Goal: Task Accomplishment & Management: Use online tool/utility

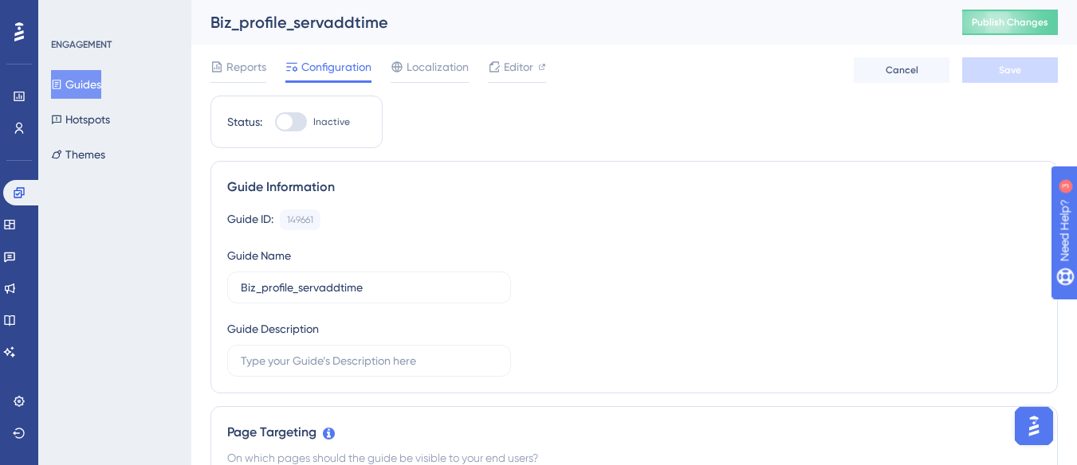
click at [93, 75] on button "Guides" at bounding box center [76, 84] width 50 height 29
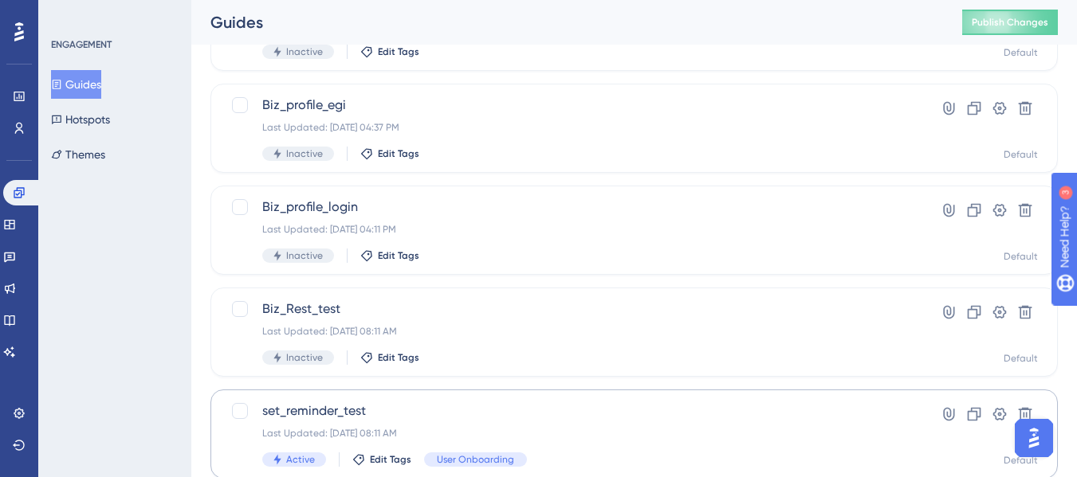
scroll to position [239, 0]
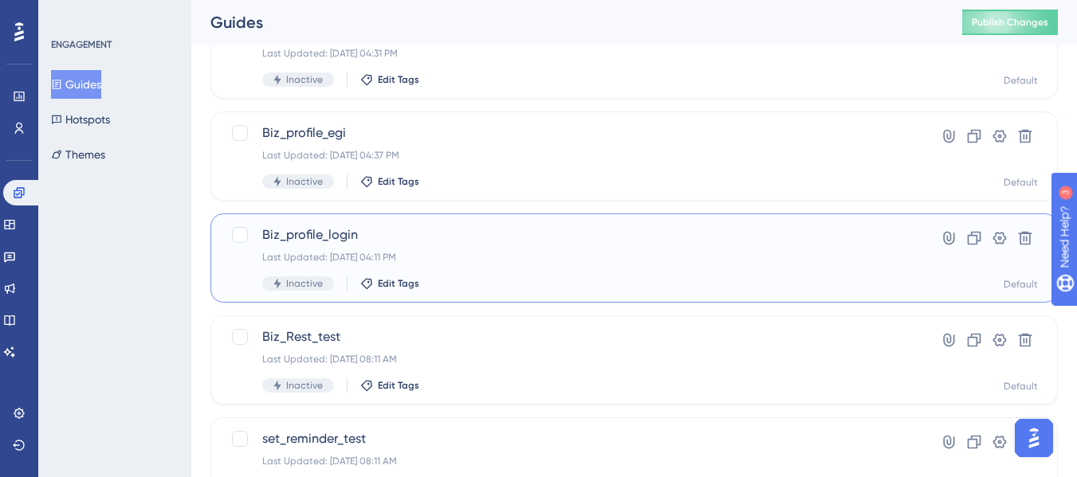
click at [455, 246] on div "Biz_profile_login Last Updated: [DATE] 04:11 PM Inactive Edit Tags" at bounding box center [570, 258] width 616 height 65
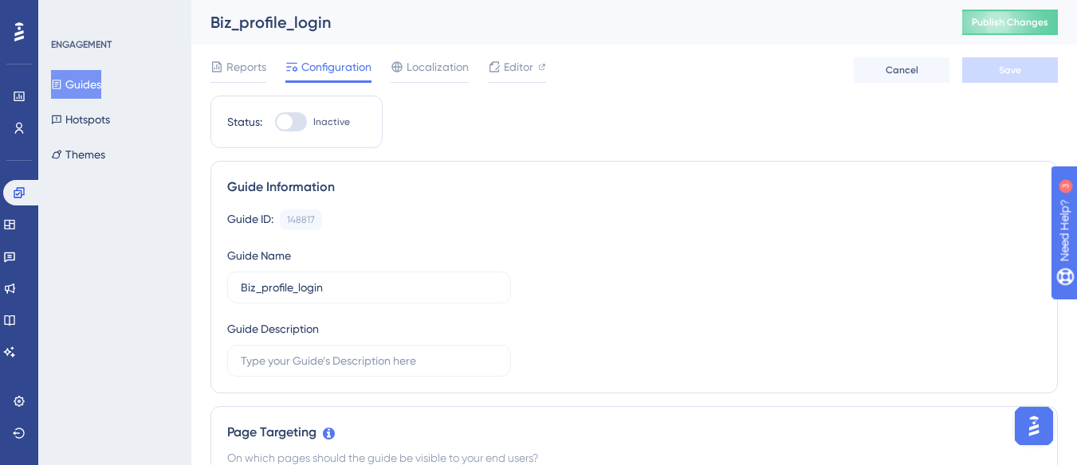
click at [91, 90] on button "Guides" at bounding box center [76, 84] width 50 height 29
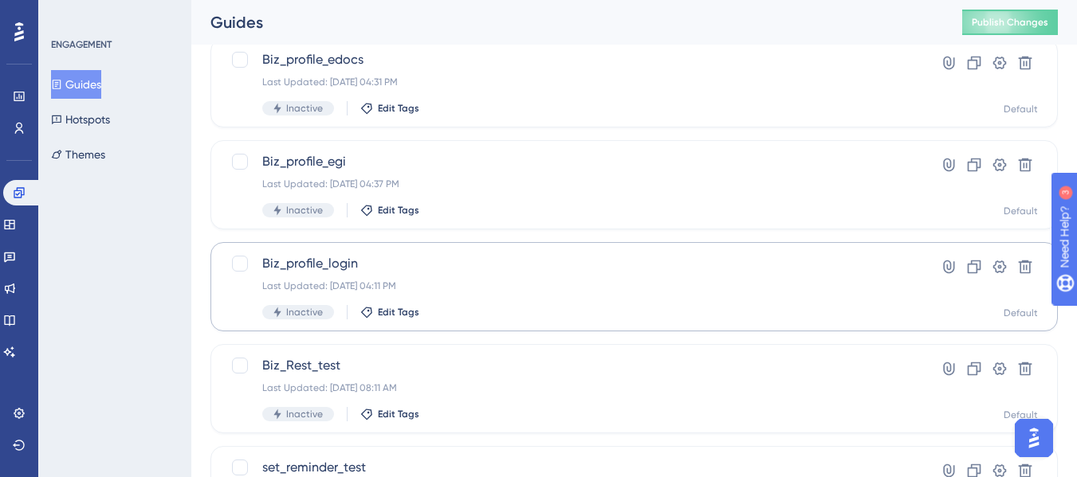
scroll to position [159, 0]
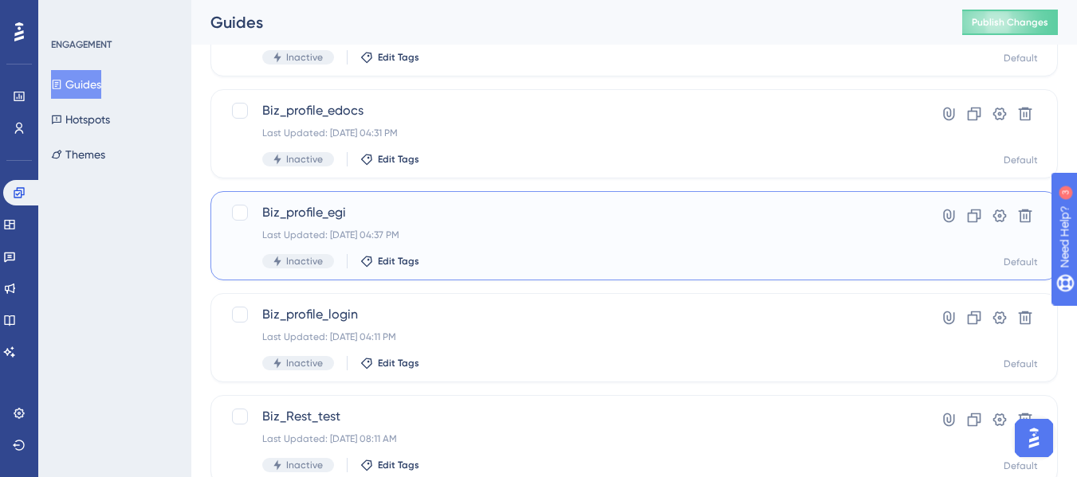
click at [511, 218] on span "Biz_profile_egi" at bounding box center [570, 212] width 616 height 19
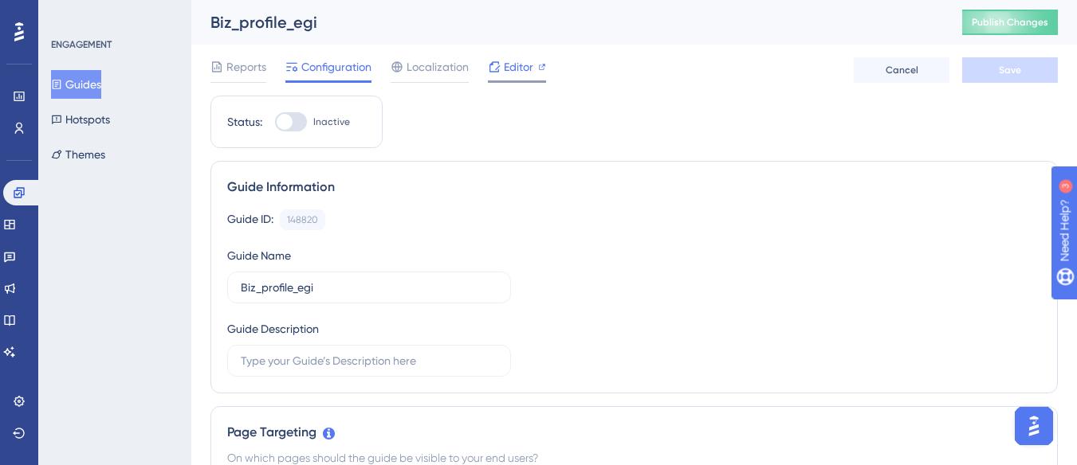
click at [520, 67] on span "Editor" at bounding box center [518, 66] width 29 height 19
click at [84, 81] on button "Guides" at bounding box center [76, 84] width 50 height 29
